Goal: Task Accomplishment & Management: Use online tool/utility

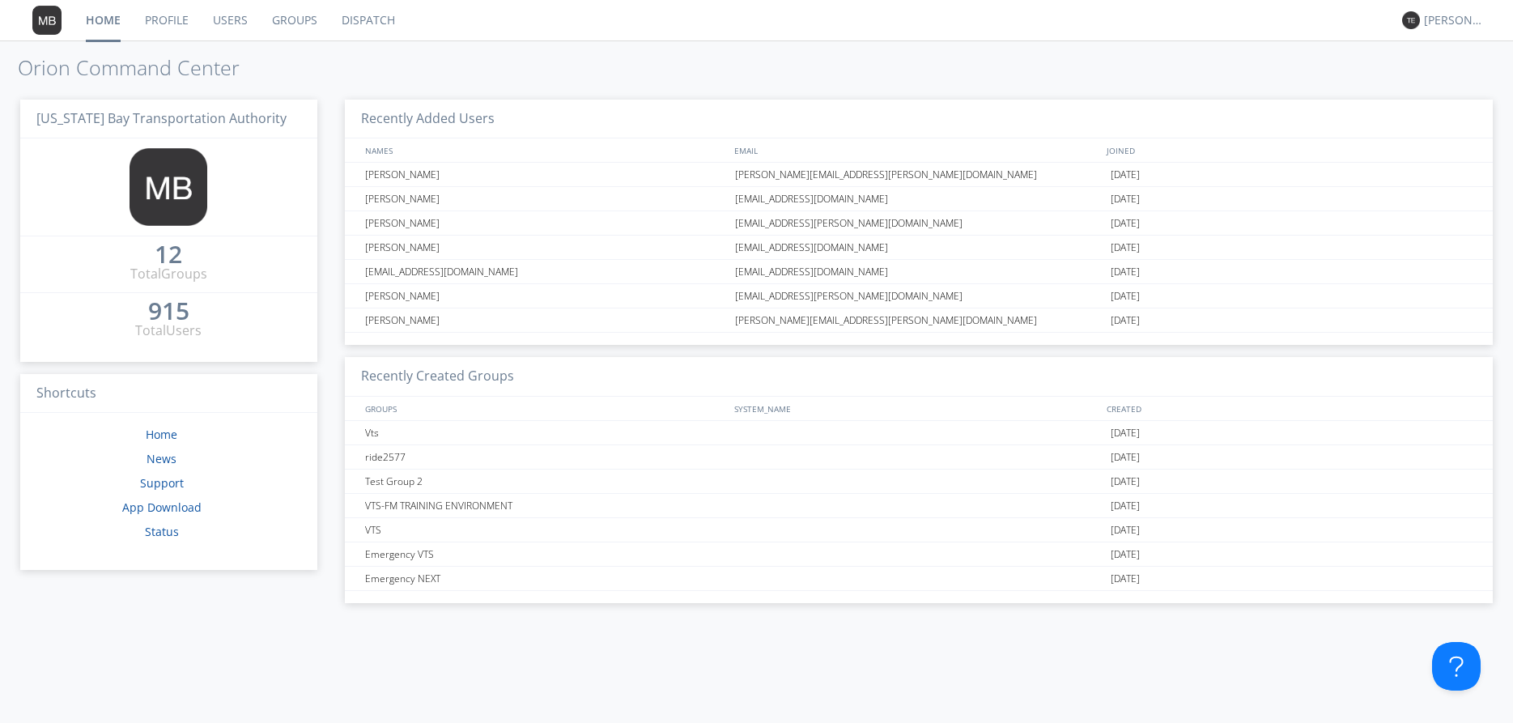
click at [387, 23] on link "Dispatch" at bounding box center [368, 20] width 78 height 40
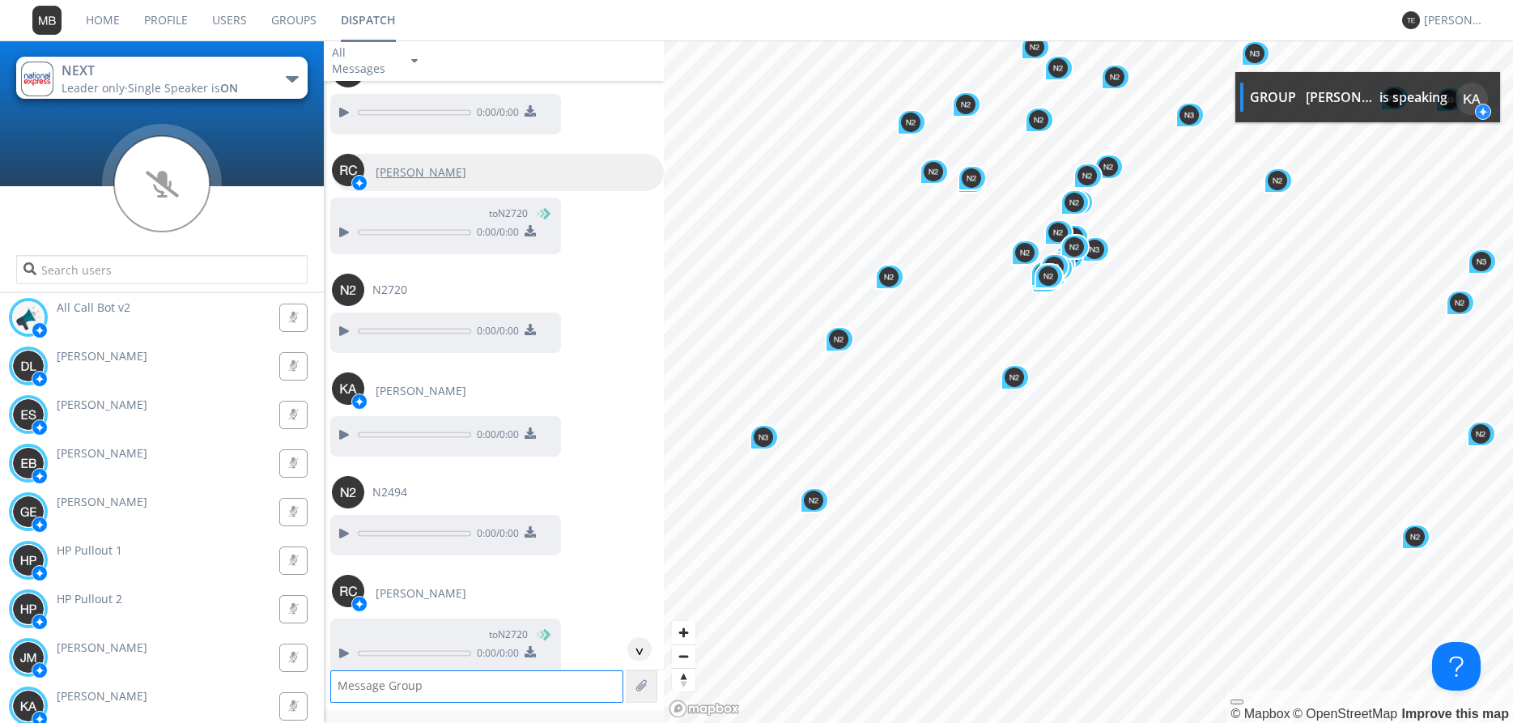
scroll to position [2560, 0]
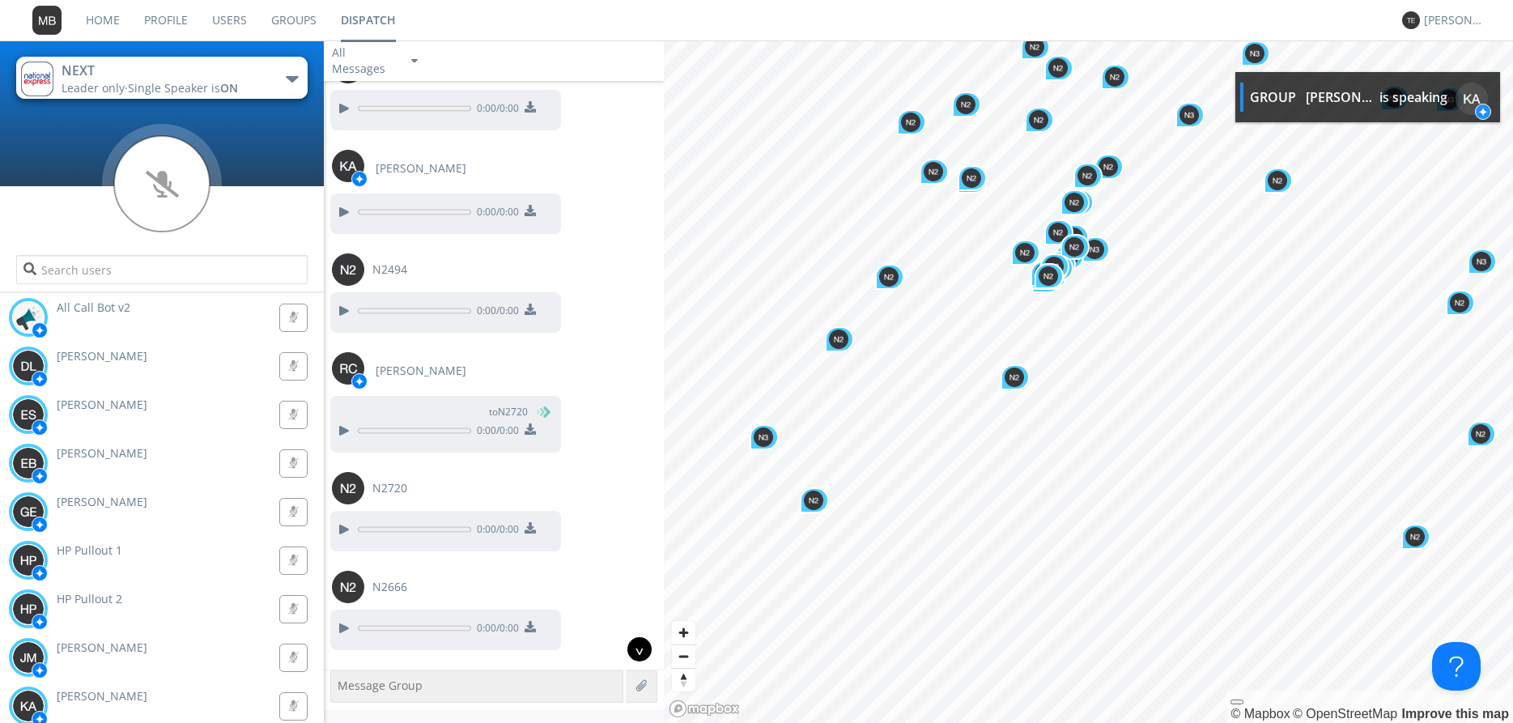
click at [639, 647] on div "^" at bounding box center [639, 649] width 24 height 24
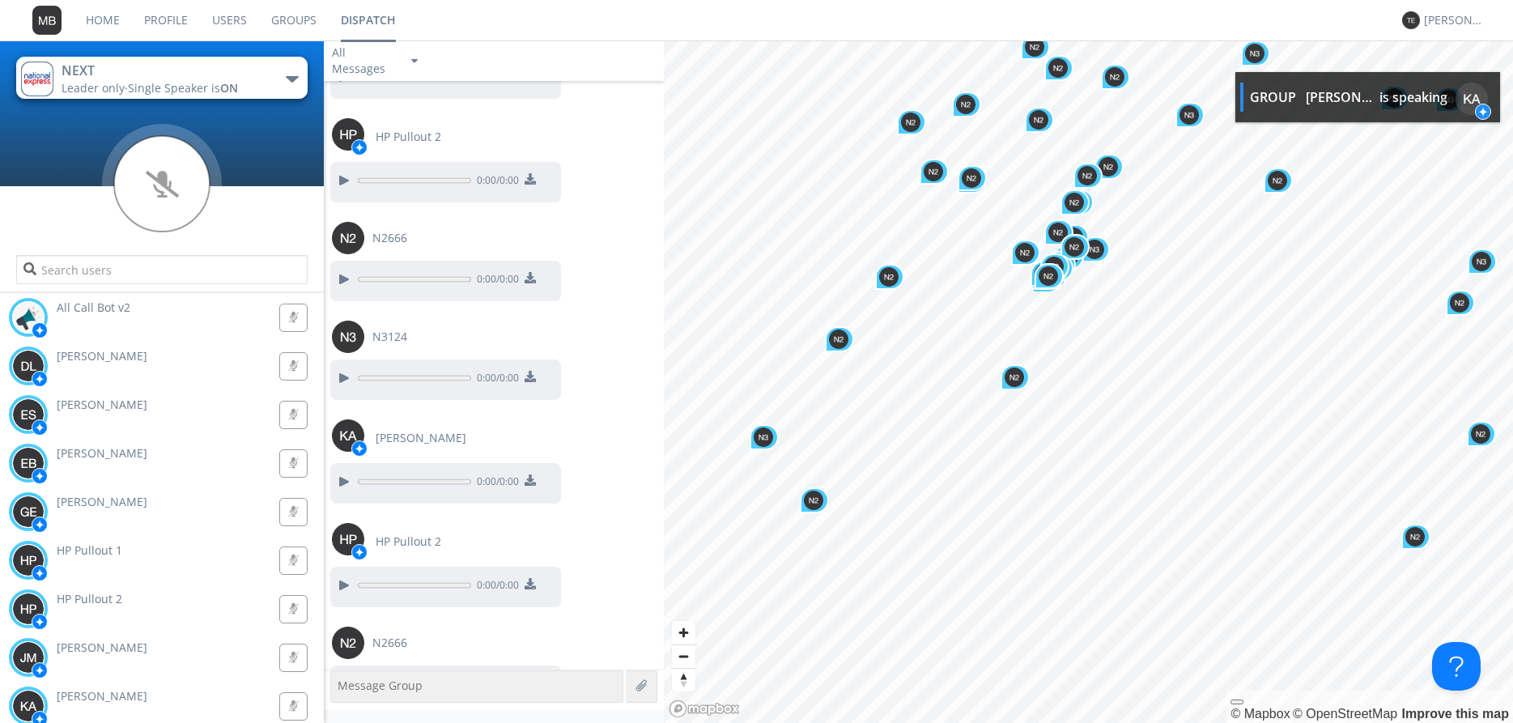
scroll to position [6618, 0]
click at [342, 575] on div at bounding box center [342, 584] width 19 height 19
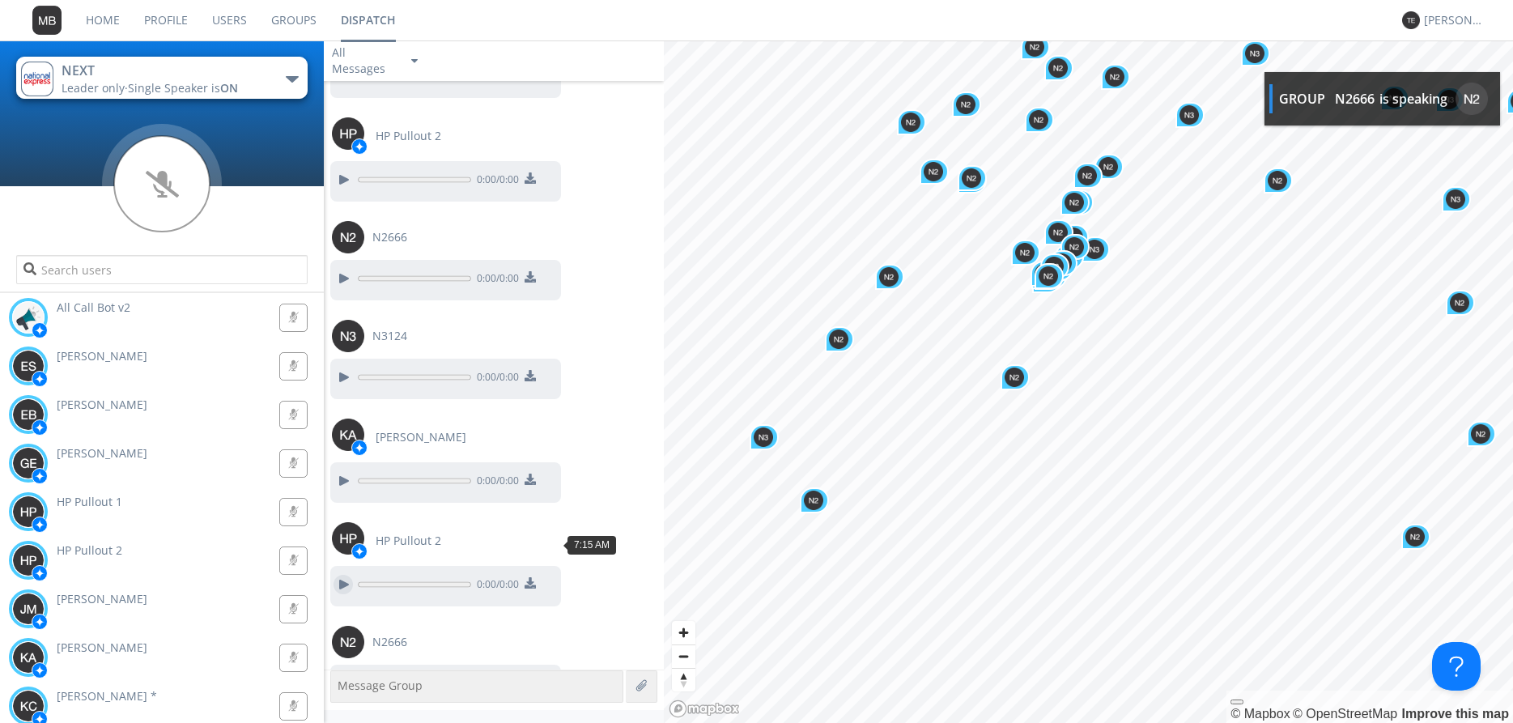
click at [334, 575] on div at bounding box center [342, 584] width 19 height 19
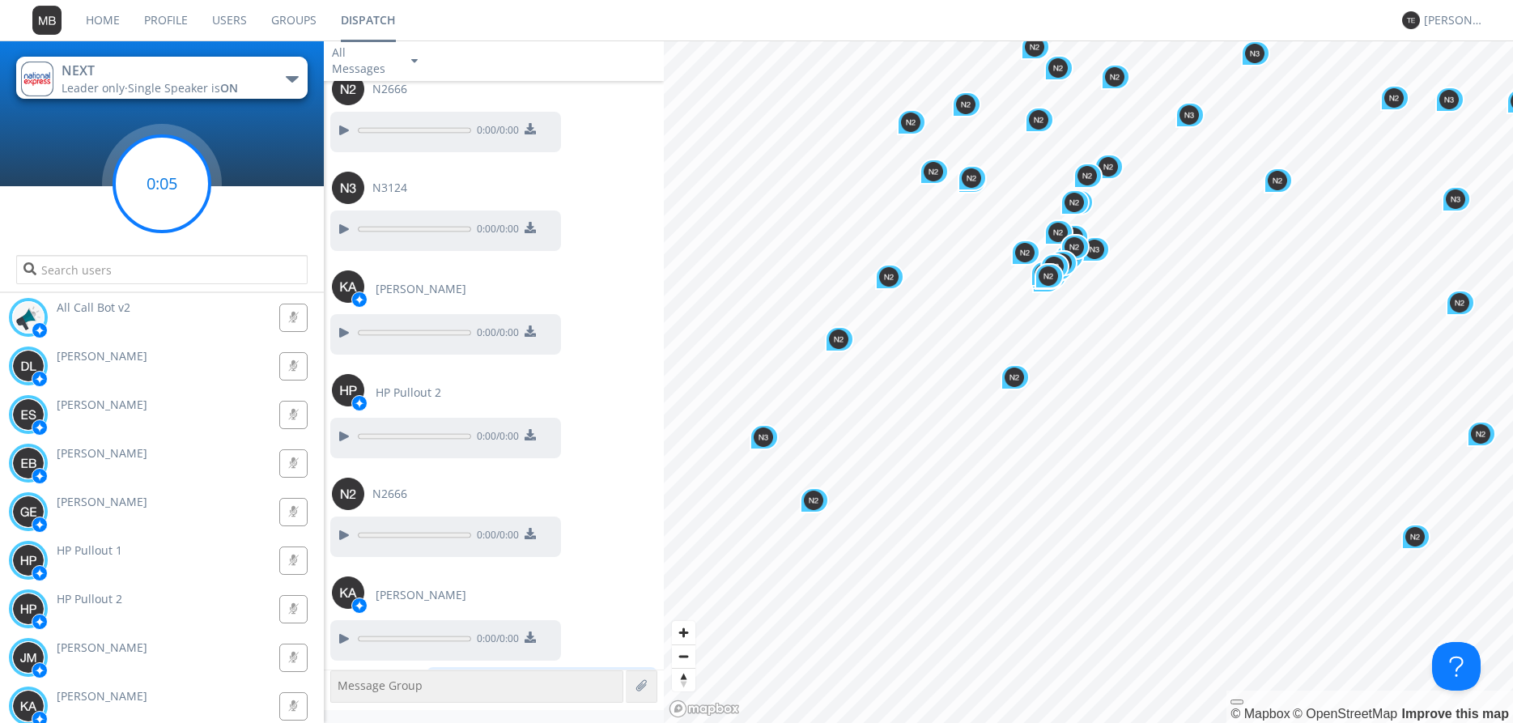
scroll to position [6767, 0]
click at [167, 183] on g at bounding box center [161, 183] width 95 height 95
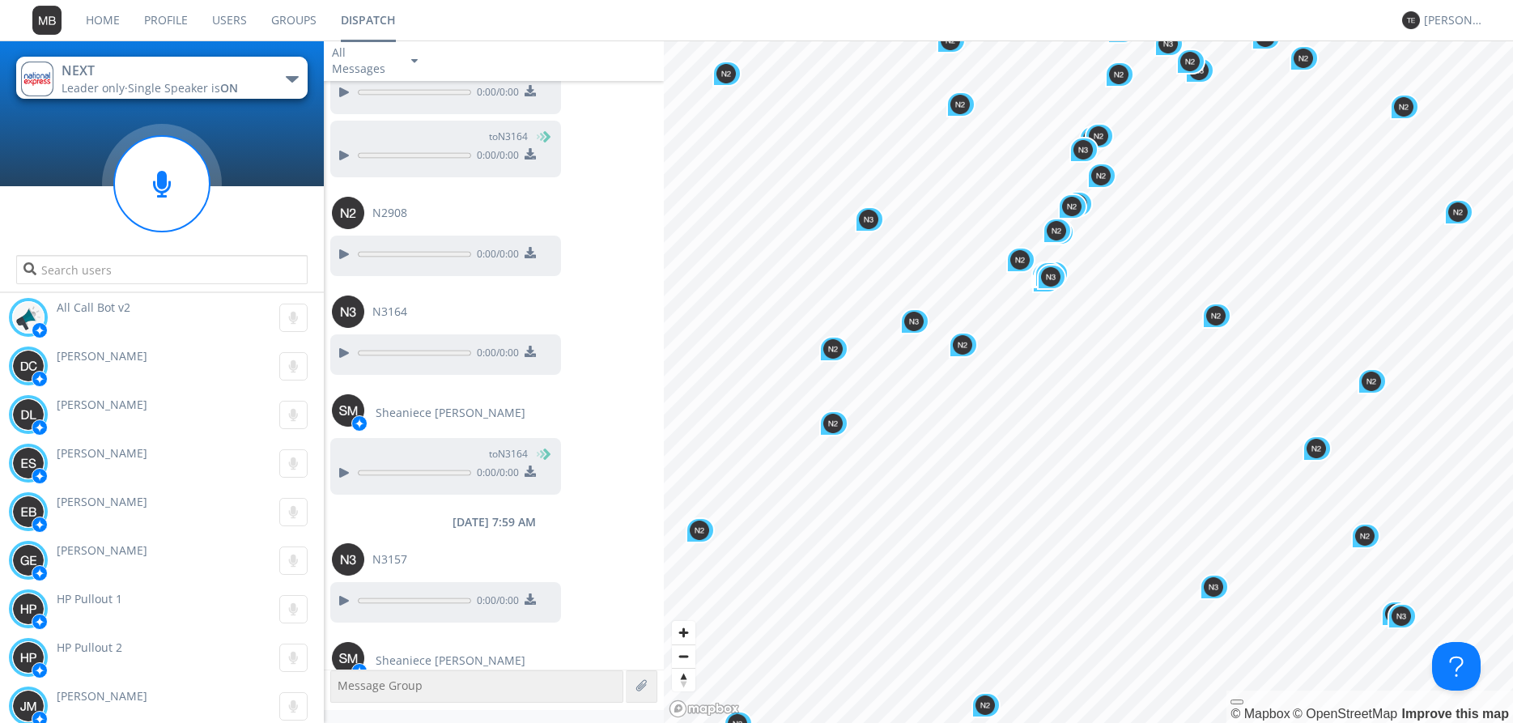
scroll to position [12373, 0]
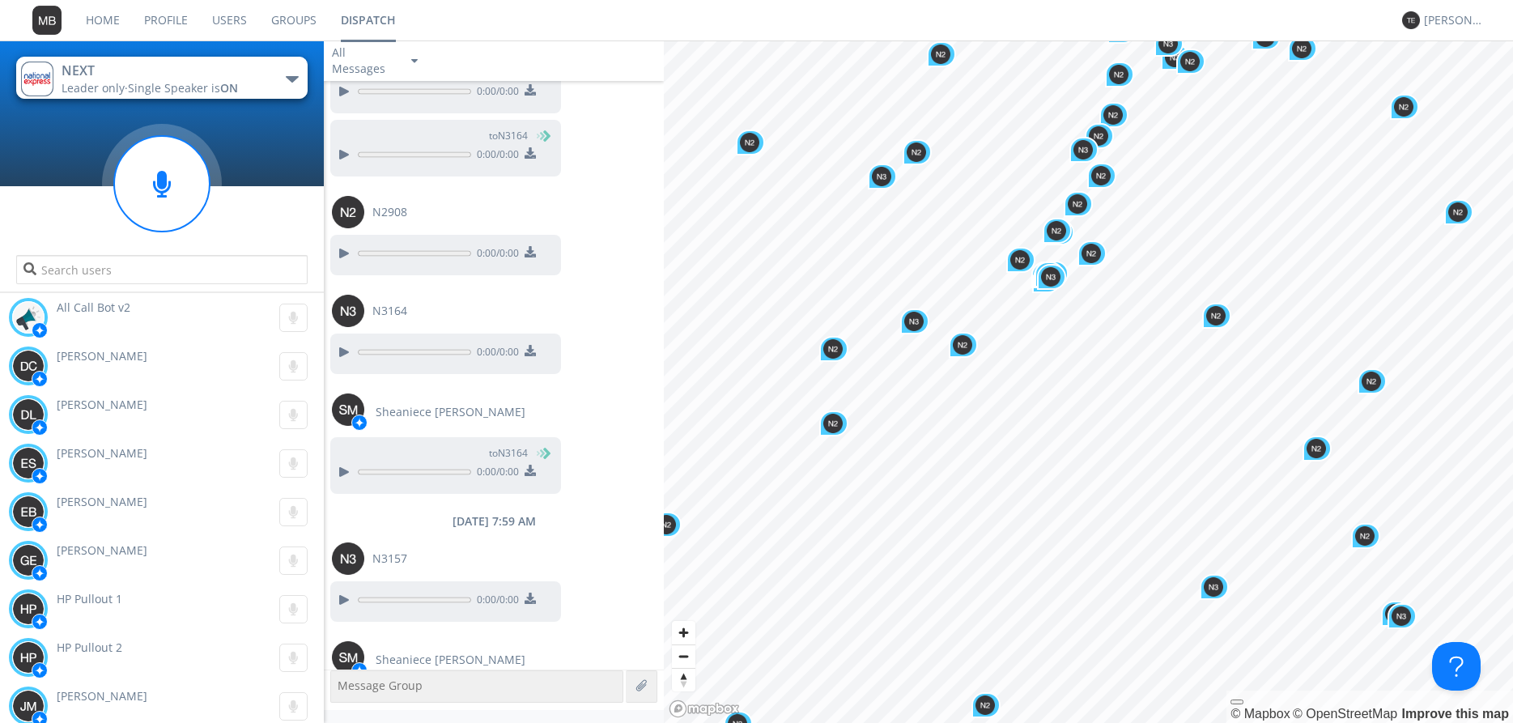
click at [633, 685] on div "to N3157 0:00 / 0:00" at bounding box center [496, 716] width 333 height 63
click at [427, 589] on div "0:00 / 0:00" at bounding box center [432, 599] width 207 height 21
click at [346, 590] on div at bounding box center [342, 599] width 19 height 19
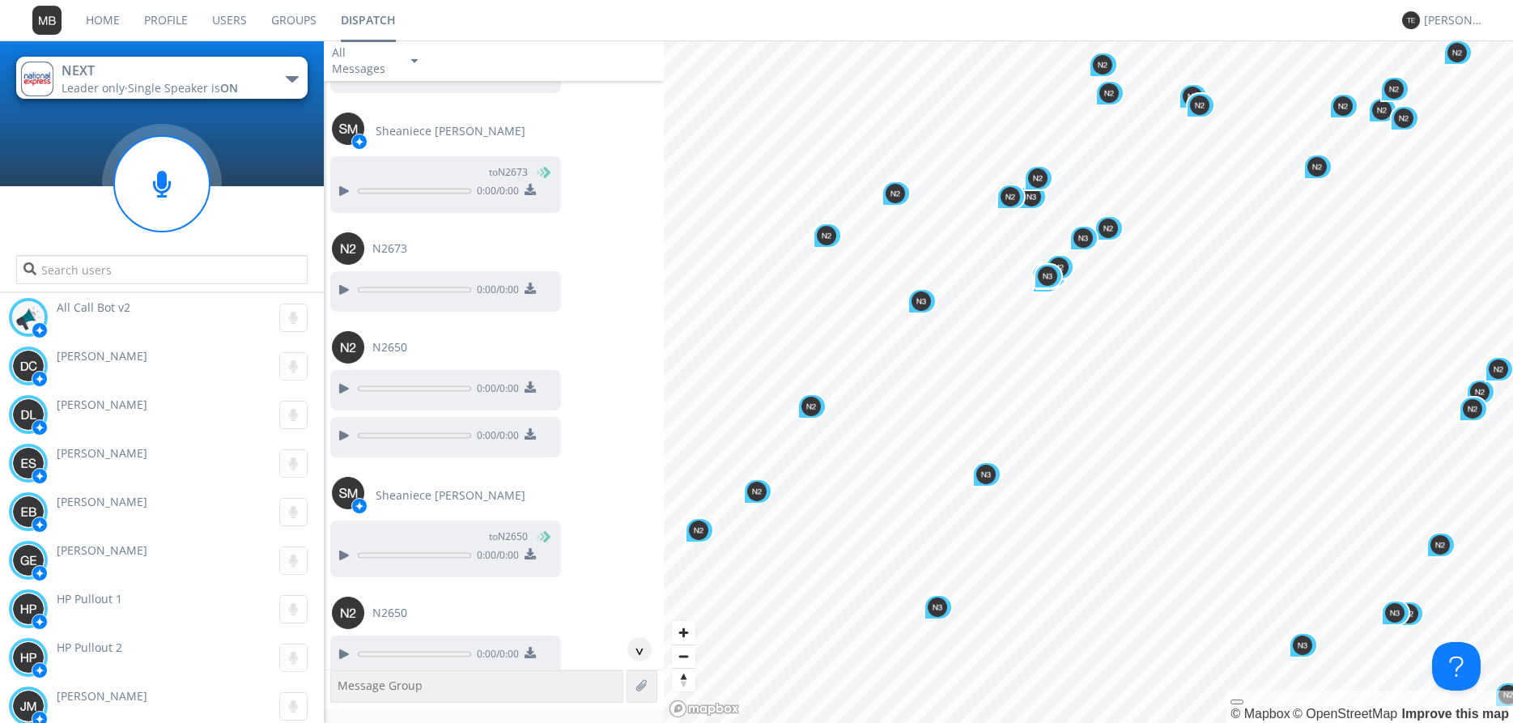
scroll to position [13451, 0]
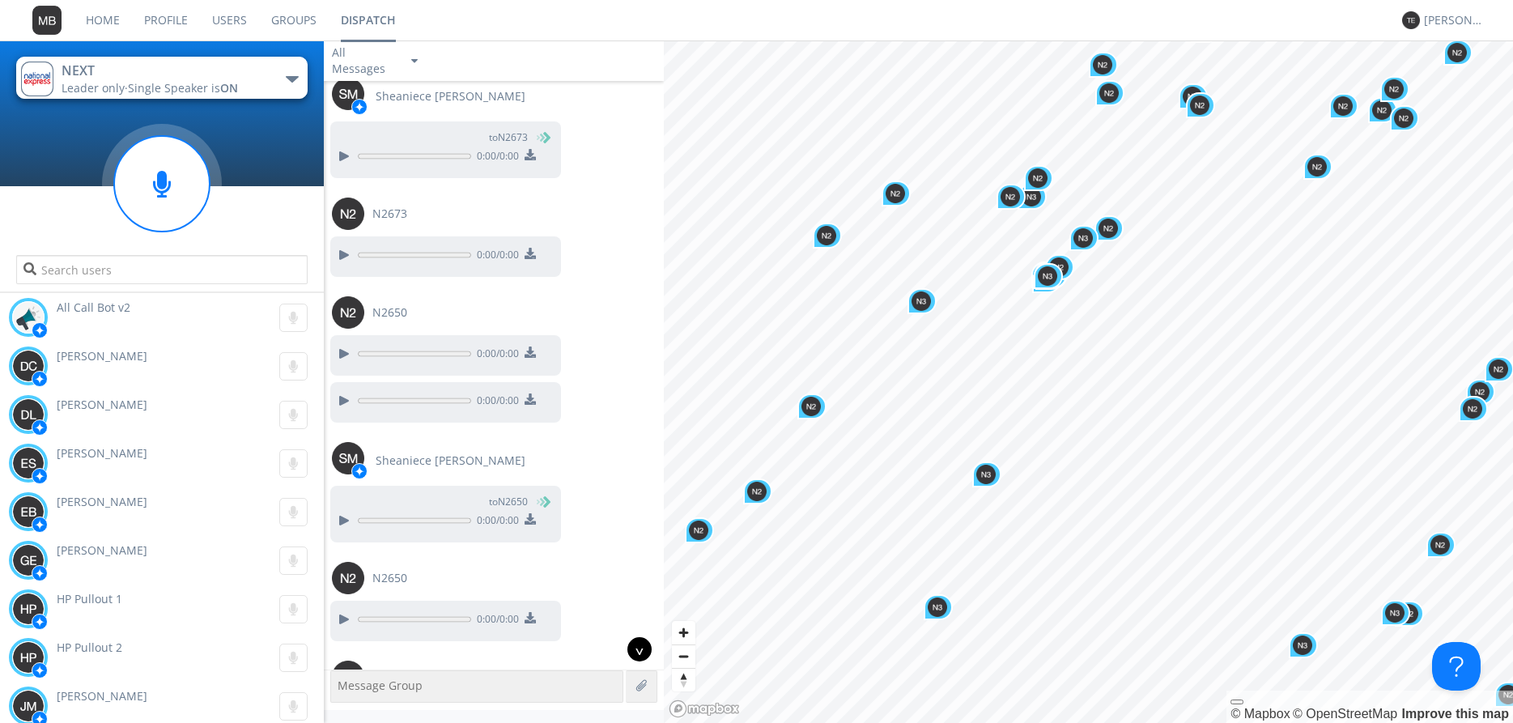
click at [641, 649] on div "^" at bounding box center [639, 649] width 24 height 24
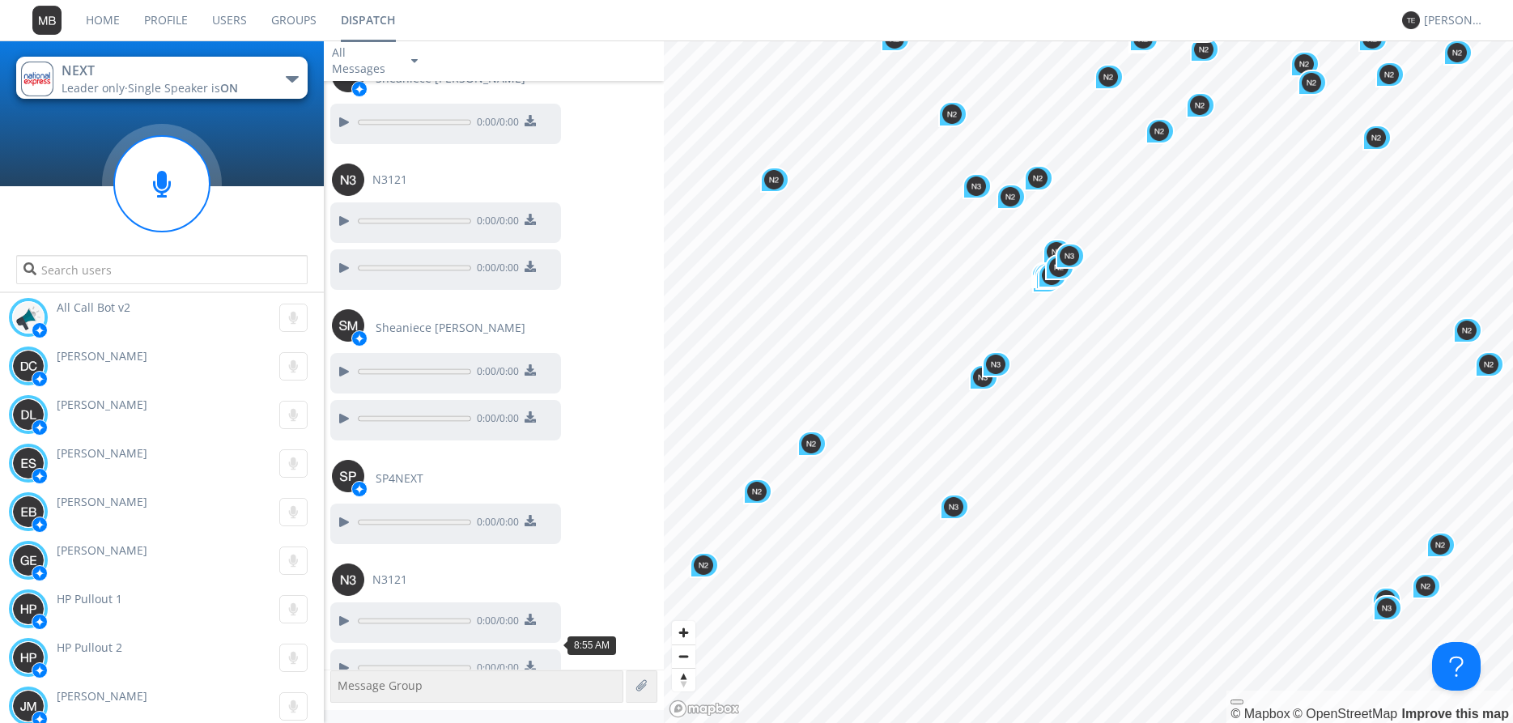
scroll to position [22777, 0]
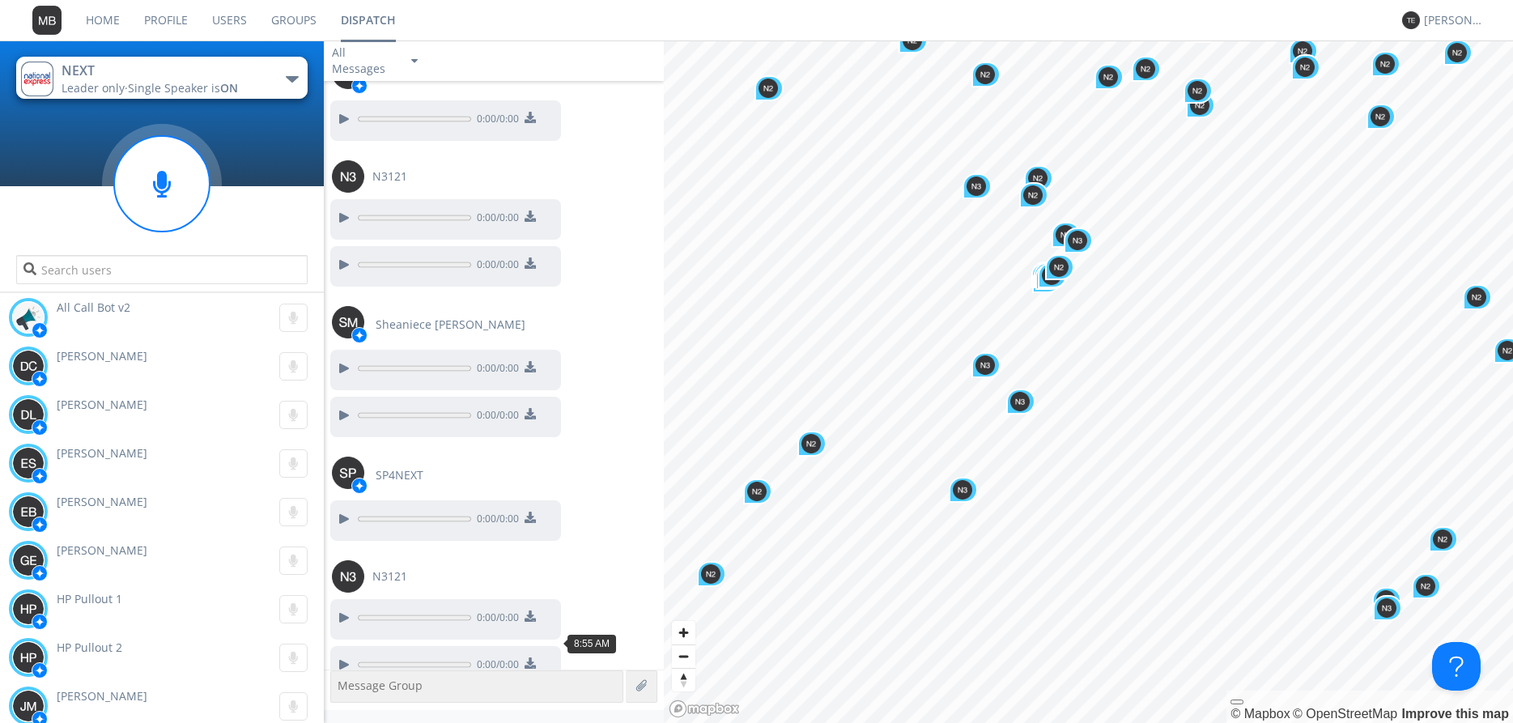
click at [337, 608] on div at bounding box center [342, 617] width 19 height 19
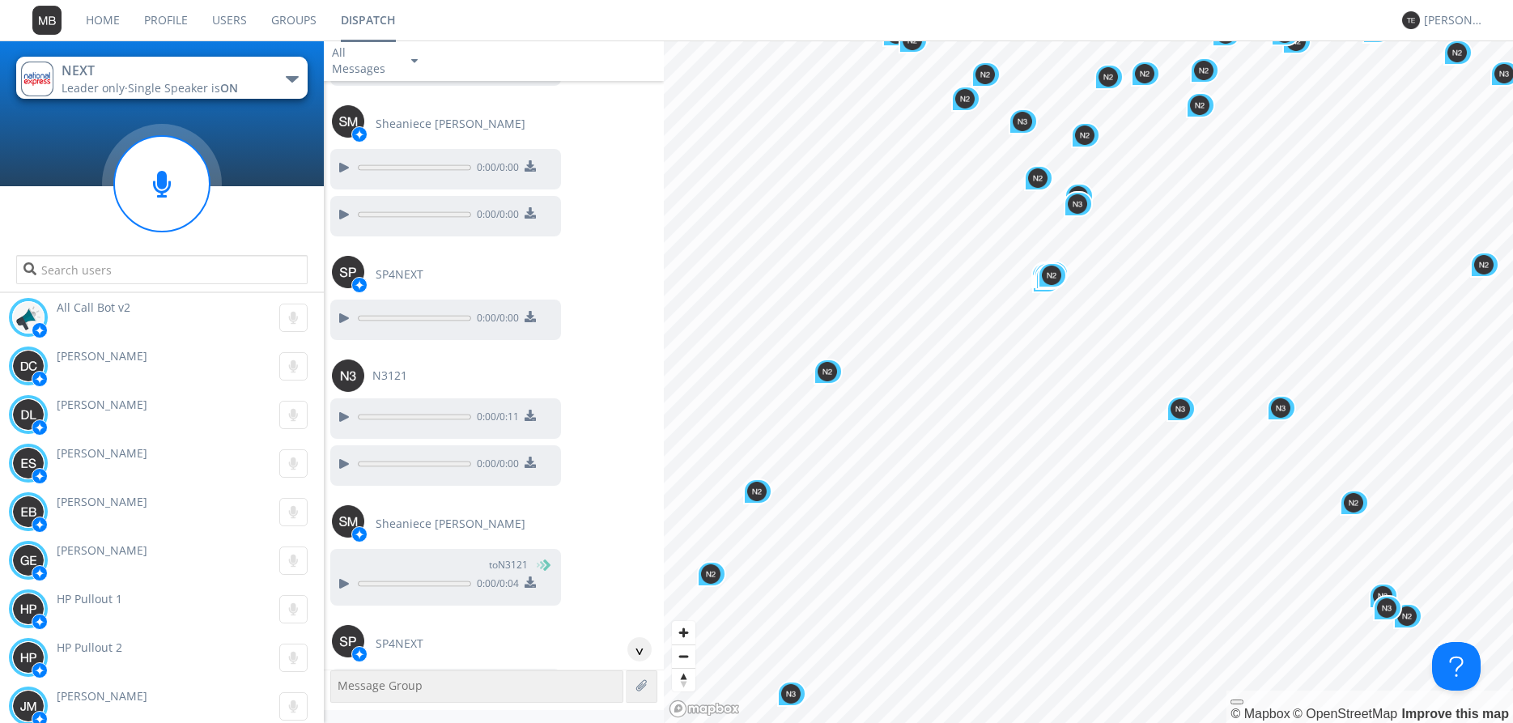
scroll to position [22979, 0]
